Goal: Transaction & Acquisition: Purchase product/service

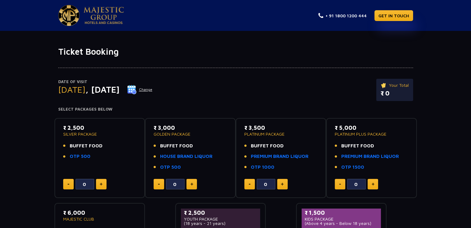
click at [271, 99] on div "Date of Visit [DATE] Change Your Total ₹ 0" at bounding box center [235, 93] width 355 height 28
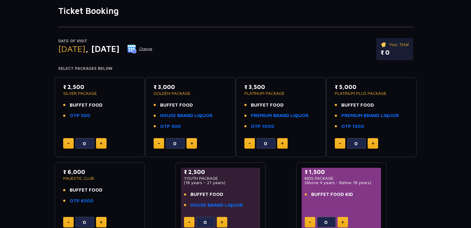
scroll to position [83, 0]
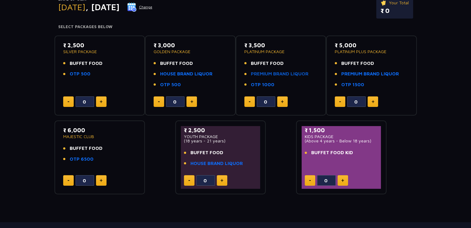
click at [293, 73] on link "PREMIUM BRAND LIQUOR" at bounding box center [280, 74] width 58 height 7
click at [270, 71] on link "PREMIUM BRAND LIQUOR" at bounding box center [280, 74] width 58 height 7
click at [282, 100] on img at bounding box center [282, 101] width 3 height 3
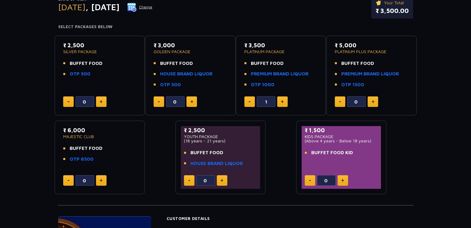
click at [282, 100] on img at bounding box center [282, 101] width 3 height 3
type input "2"
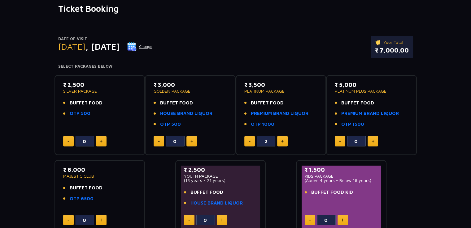
scroll to position [0, 0]
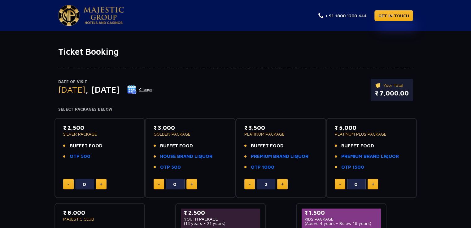
click at [153, 89] on button "Change" at bounding box center [140, 90] width 26 height 10
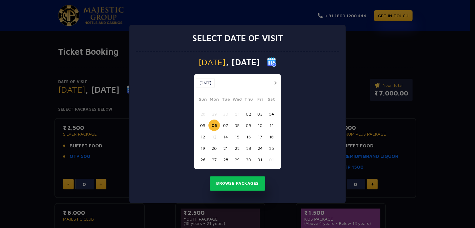
click at [259, 114] on button "03" at bounding box center [259, 113] width 11 height 11
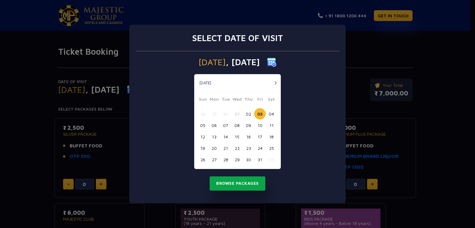
click at [230, 183] on button "Browse Packages" at bounding box center [238, 184] width 56 height 14
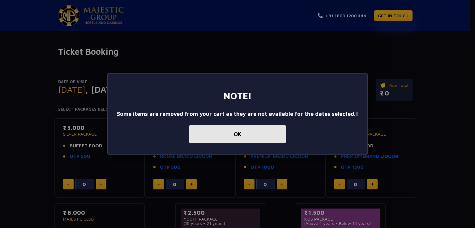
click at [253, 135] on button "OK" at bounding box center [237, 134] width 97 height 18
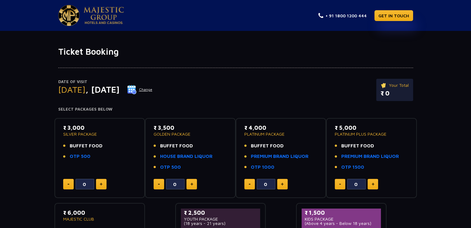
scroll to position [46, 0]
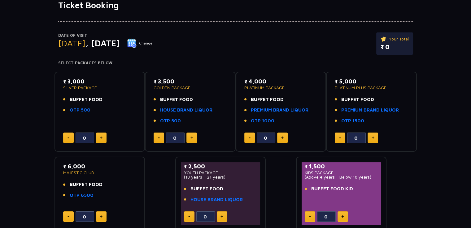
click at [424, 118] on div "Date of Visit [DATE] Change Your Total ₹ 0 Select Packages Below ₹ 3,000 SILVER…" at bounding box center [235, 121] width 471 height 221
click at [136, 43] on img at bounding box center [131, 43] width 9 height 9
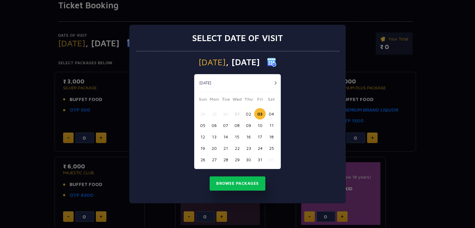
click at [216, 127] on button "06" at bounding box center [214, 125] width 11 height 11
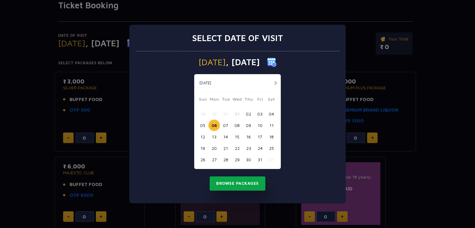
click at [243, 186] on button "Browse Packages" at bounding box center [238, 184] width 56 height 14
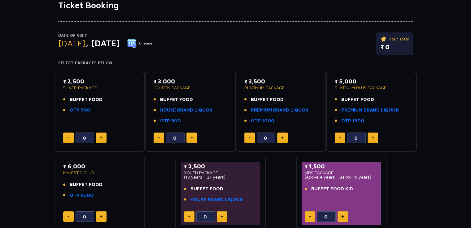
click at [288, 57] on div "Date of Visit [DATE] Change Your Total ₹ 0" at bounding box center [235, 46] width 355 height 28
click at [153, 43] on button "Change" at bounding box center [140, 43] width 26 height 10
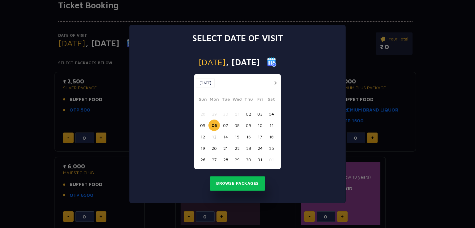
click at [257, 114] on button "03" at bounding box center [259, 113] width 11 height 11
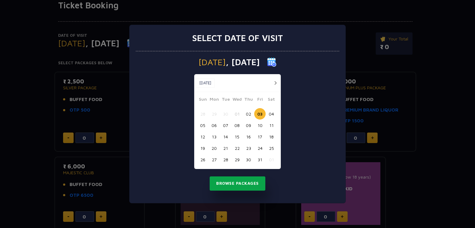
click at [238, 183] on button "Browse Packages" at bounding box center [238, 184] width 56 height 14
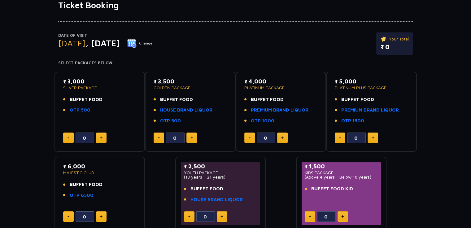
click at [458, 117] on div "Date of Visit [DATE] Change Your Total ₹ 0 Select Packages Below ₹ 3,000 SILVER…" at bounding box center [235, 121] width 471 height 221
click at [273, 109] on link "PREMIUM BRAND LIQUOR" at bounding box center [280, 110] width 58 height 7
click at [298, 43] on div "Date of Visit [DATE] Change Your Total ₹ 0" at bounding box center [235, 46] width 355 height 28
click at [281, 137] on img at bounding box center [282, 137] width 3 height 3
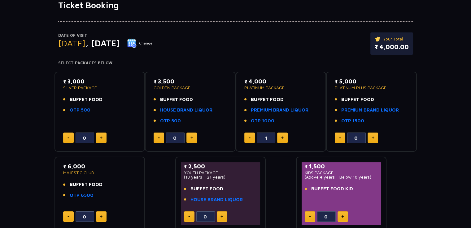
type input "2"
click at [26, 134] on div "Date of Visit [DATE] Change Your Total ₹ 8,000.00 Select Packages Below ₹ 3,000…" at bounding box center [235, 121] width 471 height 221
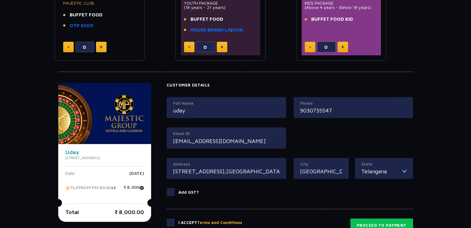
scroll to position [265, 0]
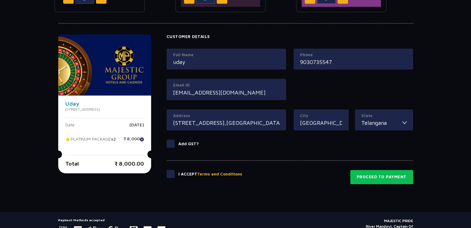
click at [174, 174] on span at bounding box center [170, 174] width 8 height 8
click at [0, 0] on input "checkbox" at bounding box center [0, 0] width 0 height 0
click at [174, 144] on span at bounding box center [170, 144] width 8 height 8
click at [0, 0] on input "Add GST?" at bounding box center [0, 0] width 0 height 0
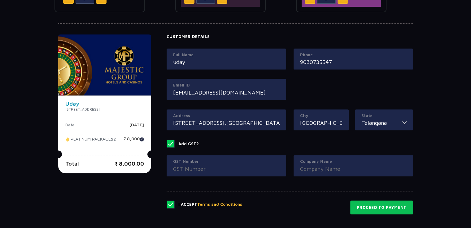
click at [174, 144] on span at bounding box center [170, 144] width 8 height 8
click at [0, 0] on input "Add GST?" at bounding box center [0, 0] width 0 height 0
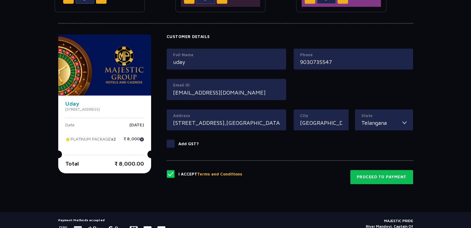
click at [260, 141] on label "Add GST?" at bounding box center [289, 144] width 246 height 8
click at [0, 0] on input "Add GST?" at bounding box center [0, 0] width 0 height 0
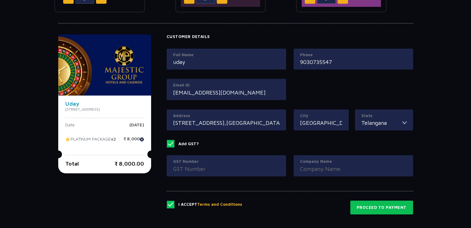
click at [174, 144] on span at bounding box center [170, 144] width 8 height 8
click at [0, 0] on input "Add GST?" at bounding box center [0, 0] width 0 height 0
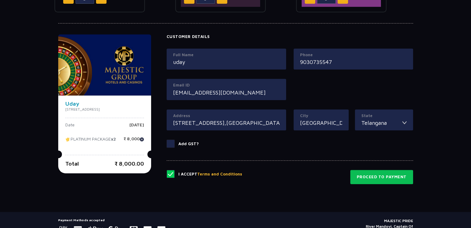
click at [274, 146] on label "Add GST?" at bounding box center [289, 144] width 246 height 8
click at [0, 0] on input "Add GST?" at bounding box center [0, 0] width 0 height 0
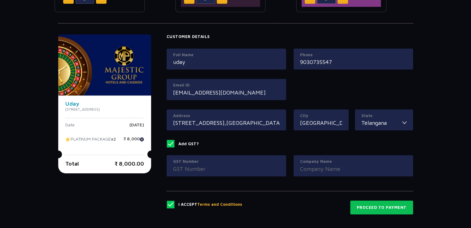
click at [274, 146] on label "Add GST?" at bounding box center [289, 144] width 246 height 8
click at [0, 0] on input "Add GST?" at bounding box center [0, 0] width 0 height 0
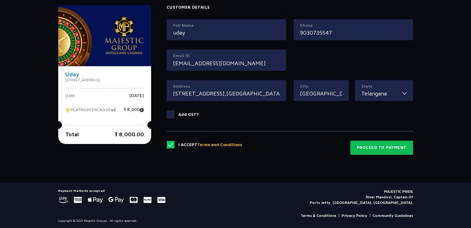
scroll to position [265, 0]
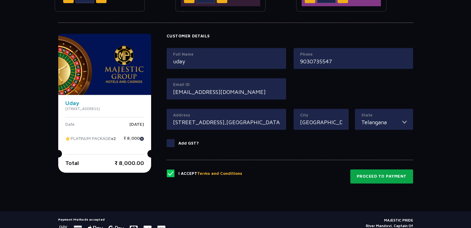
click at [388, 173] on button "Proceed to Payment" at bounding box center [381, 177] width 63 height 14
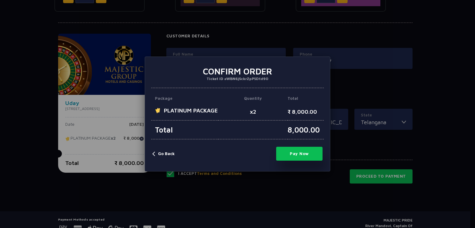
click at [251, 127] on p at bounding box center [252, 129] width 69 height 19
click at [288, 161] on button "Pay Now" at bounding box center [299, 154] width 46 height 14
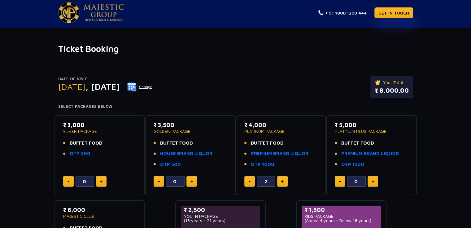
scroll to position [0, 0]
